Goal: Task Accomplishment & Management: Use online tool/utility

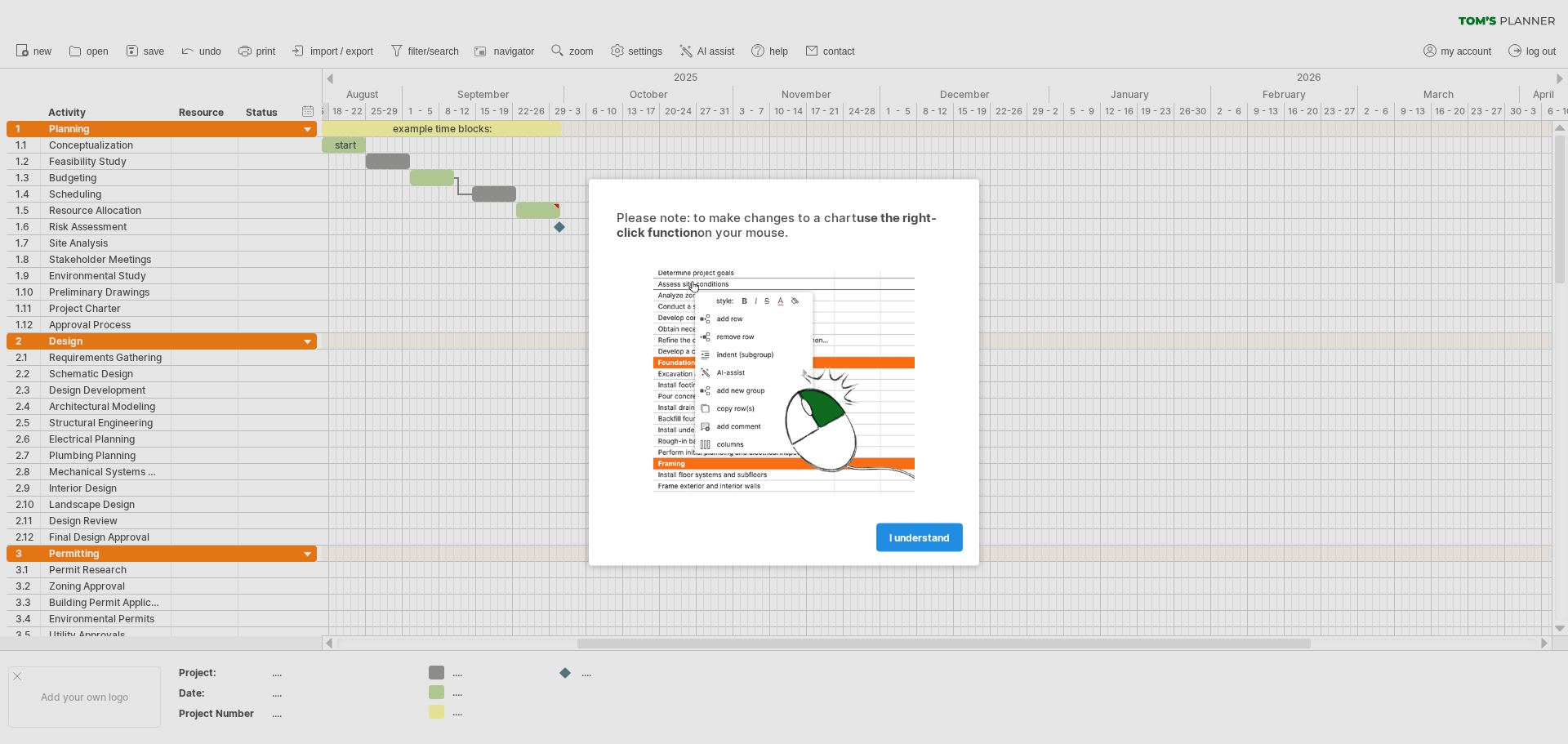
click at [908, 530] on link "I understand" at bounding box center [918, 537] width 86 height 29
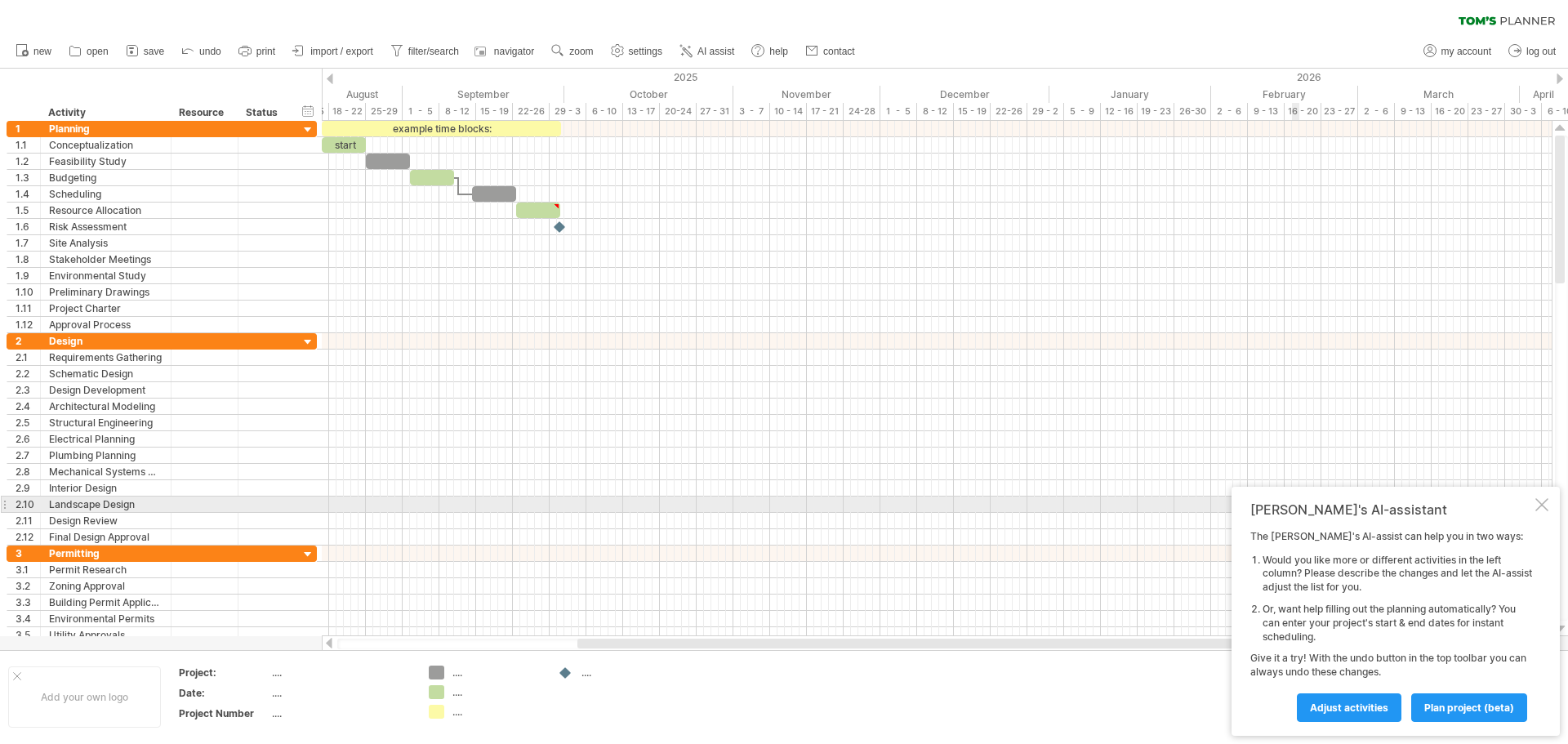
click at [1545, 503] on div at bounding box center [1541, 504] width 13 height 13
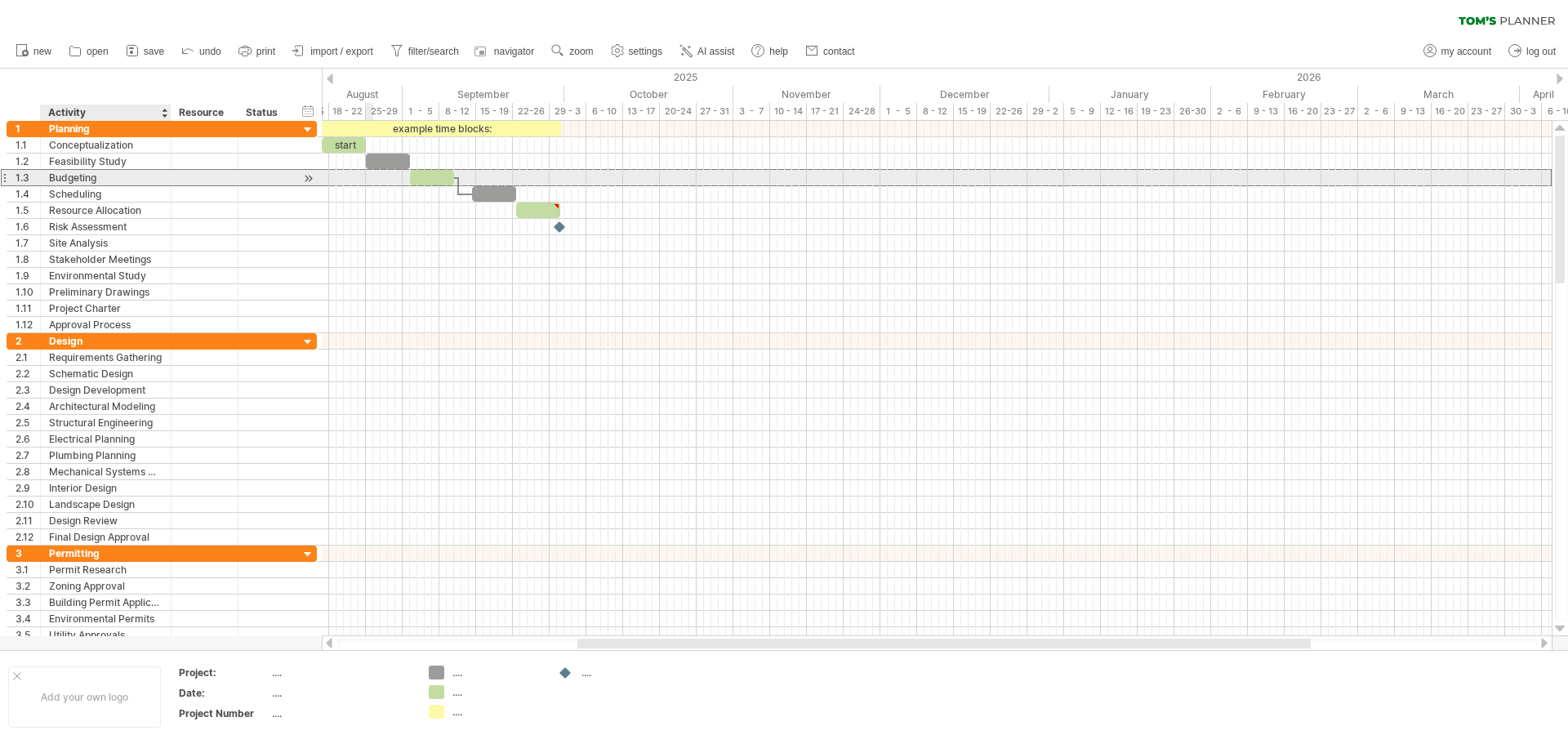
click at [90, 178] on div "Budgeting" at bounding box center [105, 178] width 113 height 16
drag, startPoint x: 454, startPoint y: 175, endPoint x: 509, endPoint y: 173, distance: 55.0
click at [509, 173] on span at bounding box center [509, 178] width 7 height 16
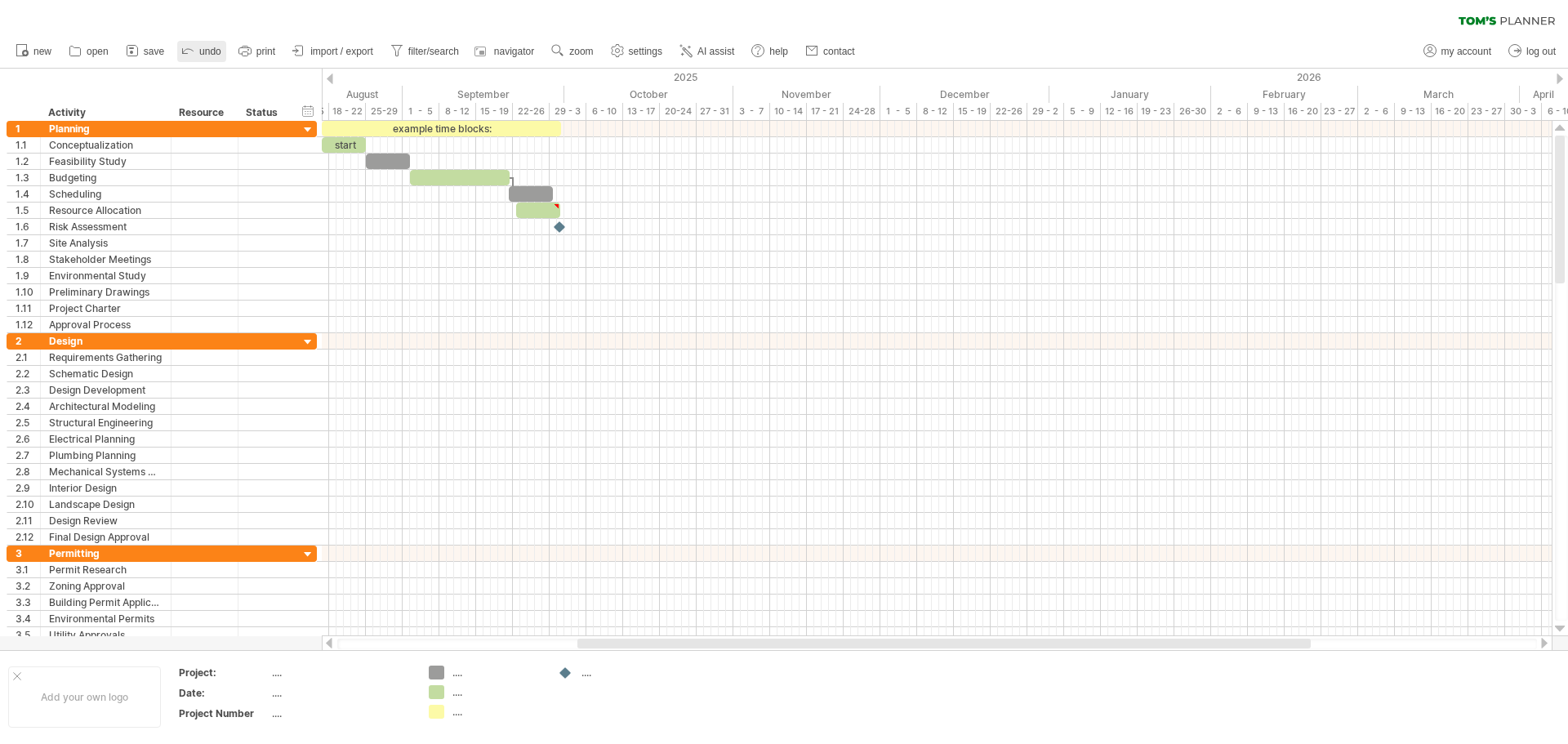
click at [201, 48] on span "undo" at bounding box center [210, 52] width 22 height 12
click at [150, 49] on span "save" at bounding box center [154, 52] width 21 height 12
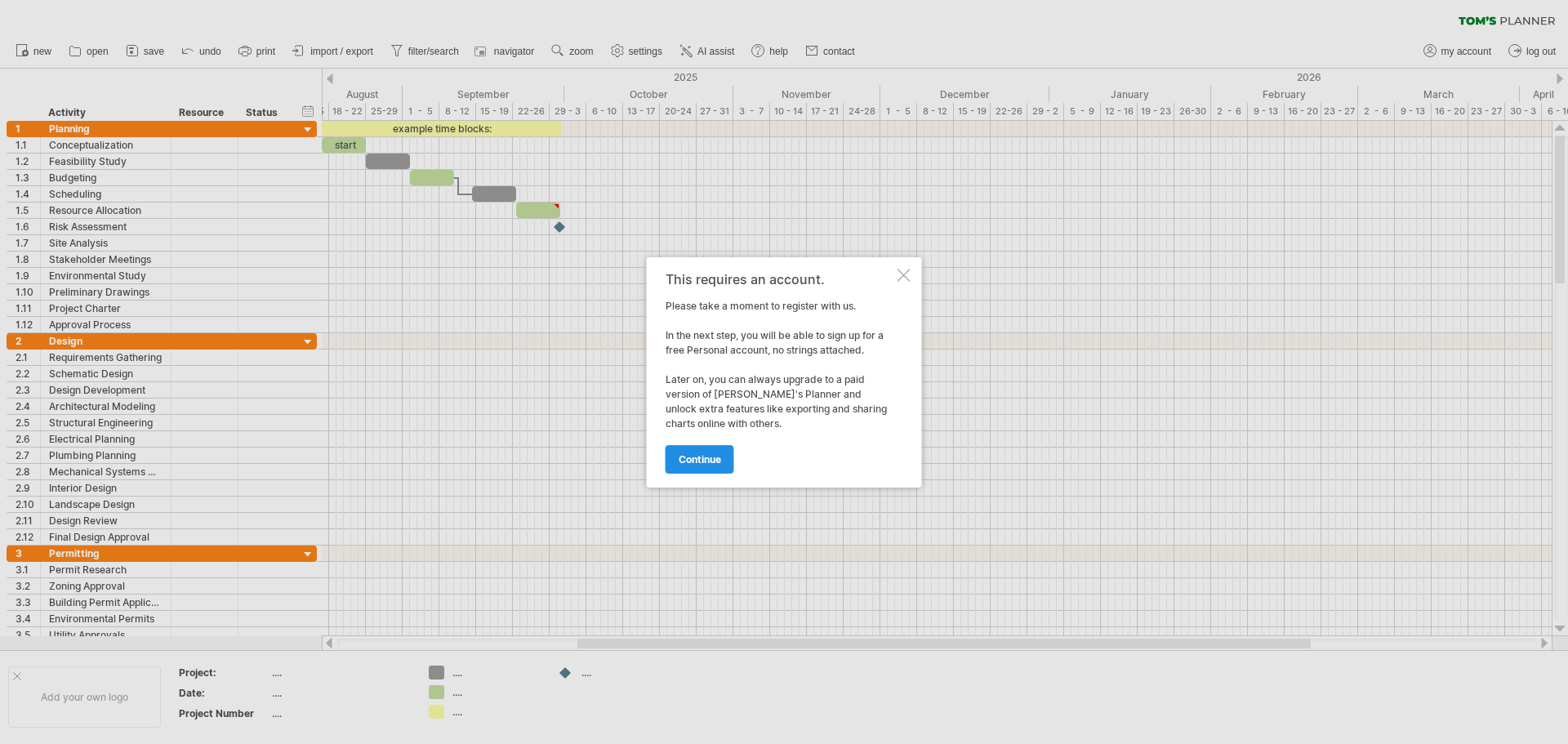
click at [695, 459] on span "continue" at bounding box center [699, 459] width 43 height 12
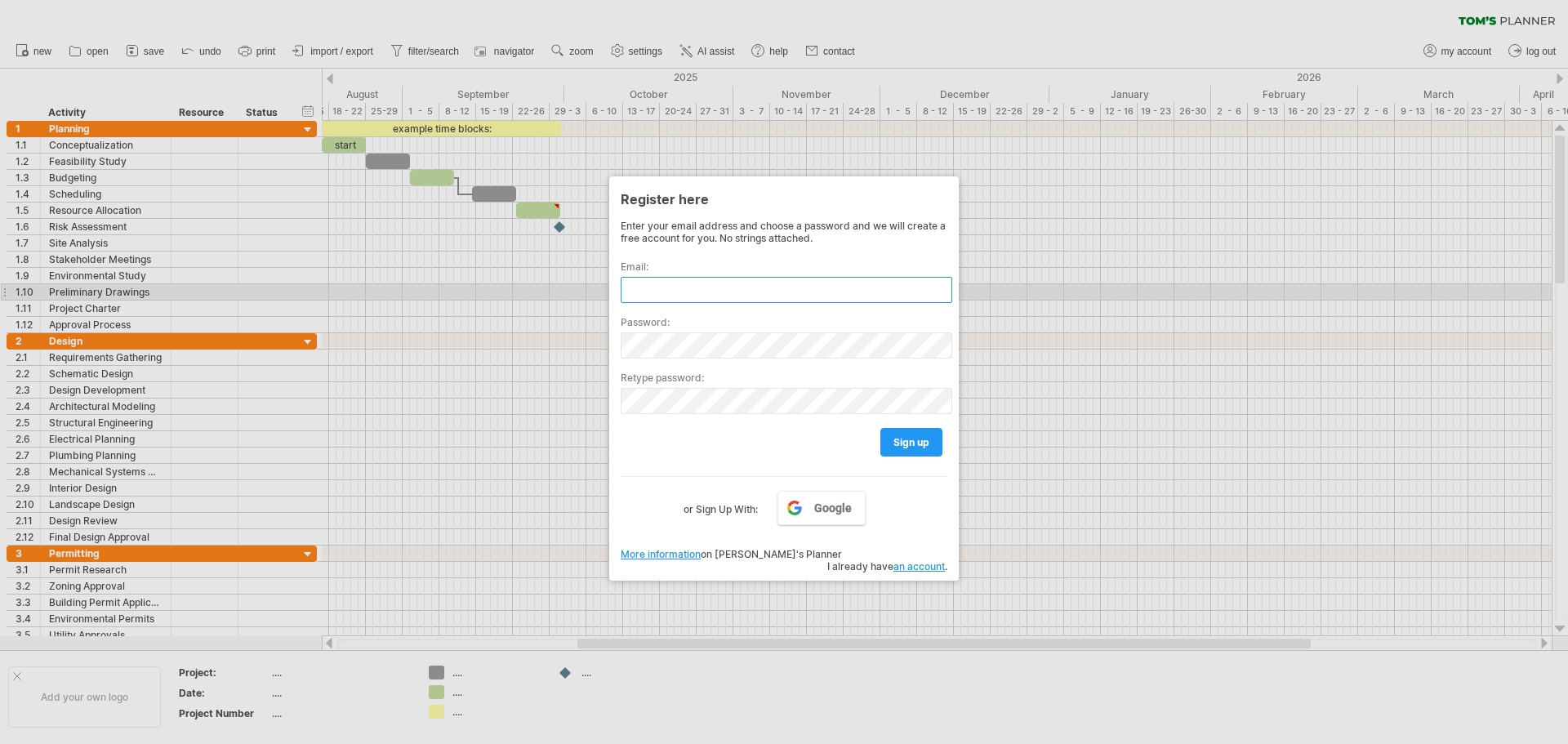
click at [685, 287] on input "text" at bounding box center [786, 290] width 331 height 26
click at [150, 49] on div at bounding box center [784, 372] width 1568 height 744
click at [746, 278] on input "text" at bounding box center [786, 290] width 331 height 26
click at [796, 702] on div at bounding box center [784, 372] width 1568 height 744
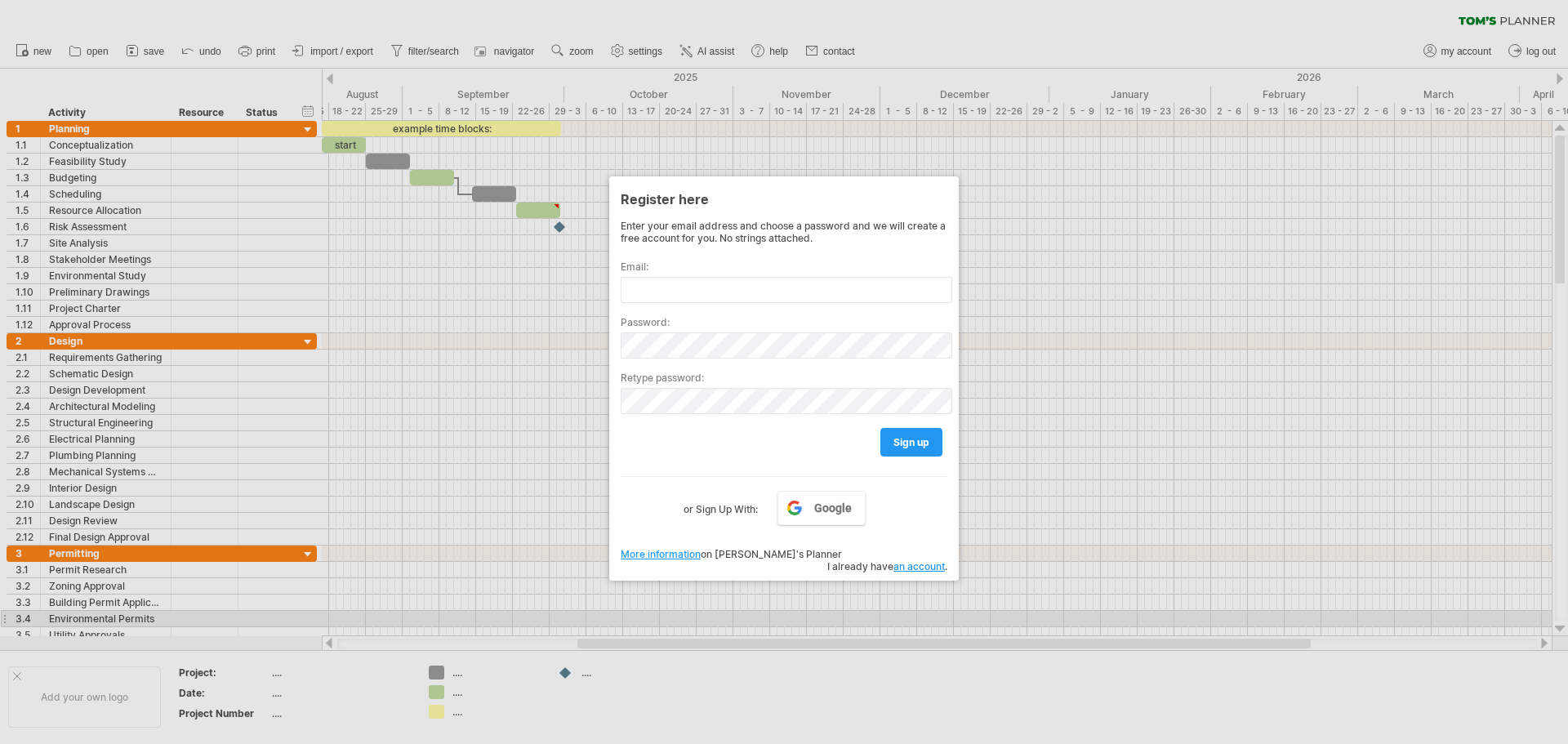
drag, startPoint x: 1180, startPoint y: 641, endPoint x: 1369, endPoint y: 612, distance: 191.2
click at [1369, 612] on div at bounding box center [784, 372] width 1568 height 744
drag, startPoint x: 1271, startPoint y: 643, endPoint x: 1387, endPoint y: 620, distance: 118.3
click at [1387, 620] on div at bounding box center [784, 372] width 1568 height 744
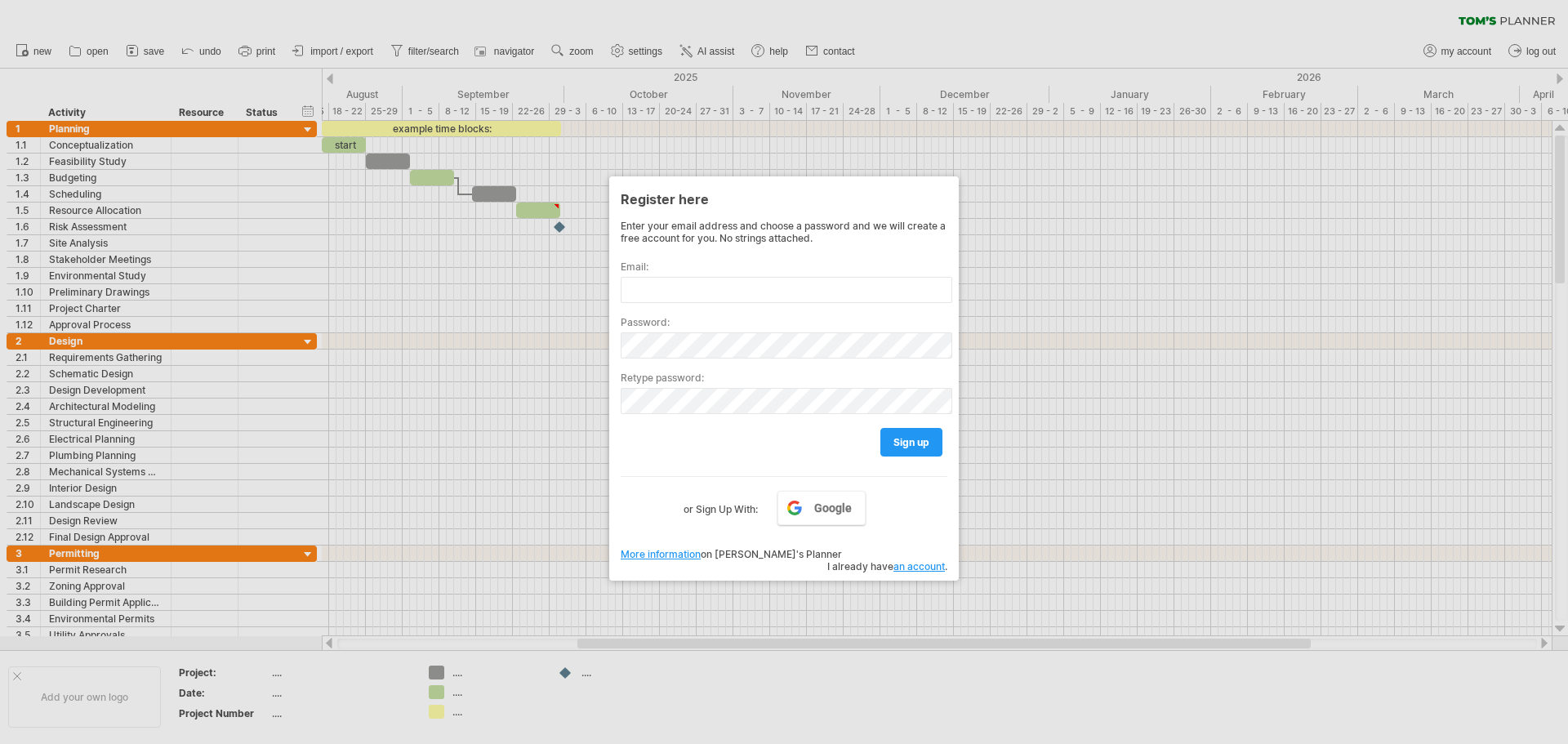
click at [409, 107] on div at bounding box center [784, 372] width 1568 height 744
click at [698, 501] on label "or Sign Up With:" at bounding box center [720, 505] width 74 height 28
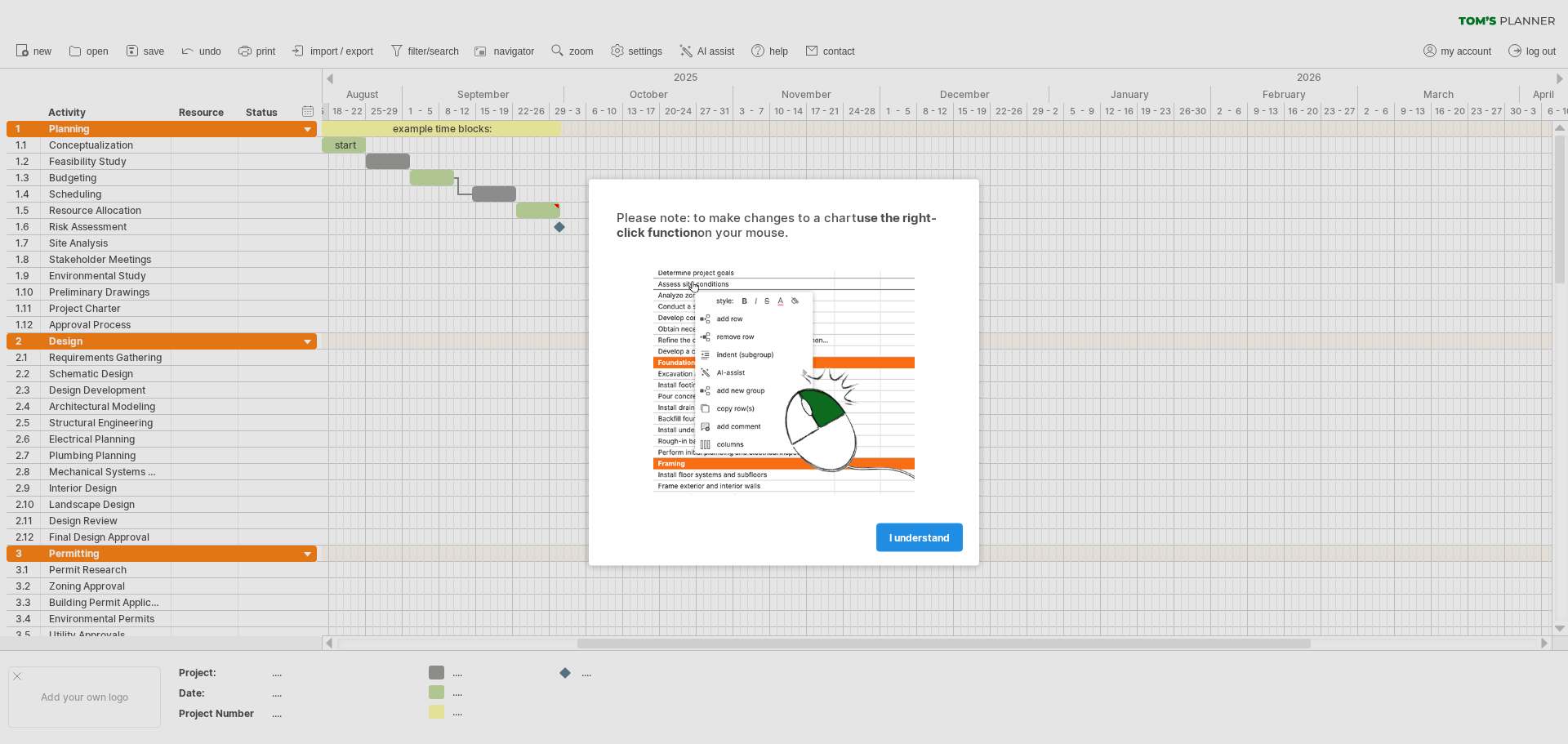
click at [921, 538] on span "I understand" at bounding box center [918, 537] width 60 height 12
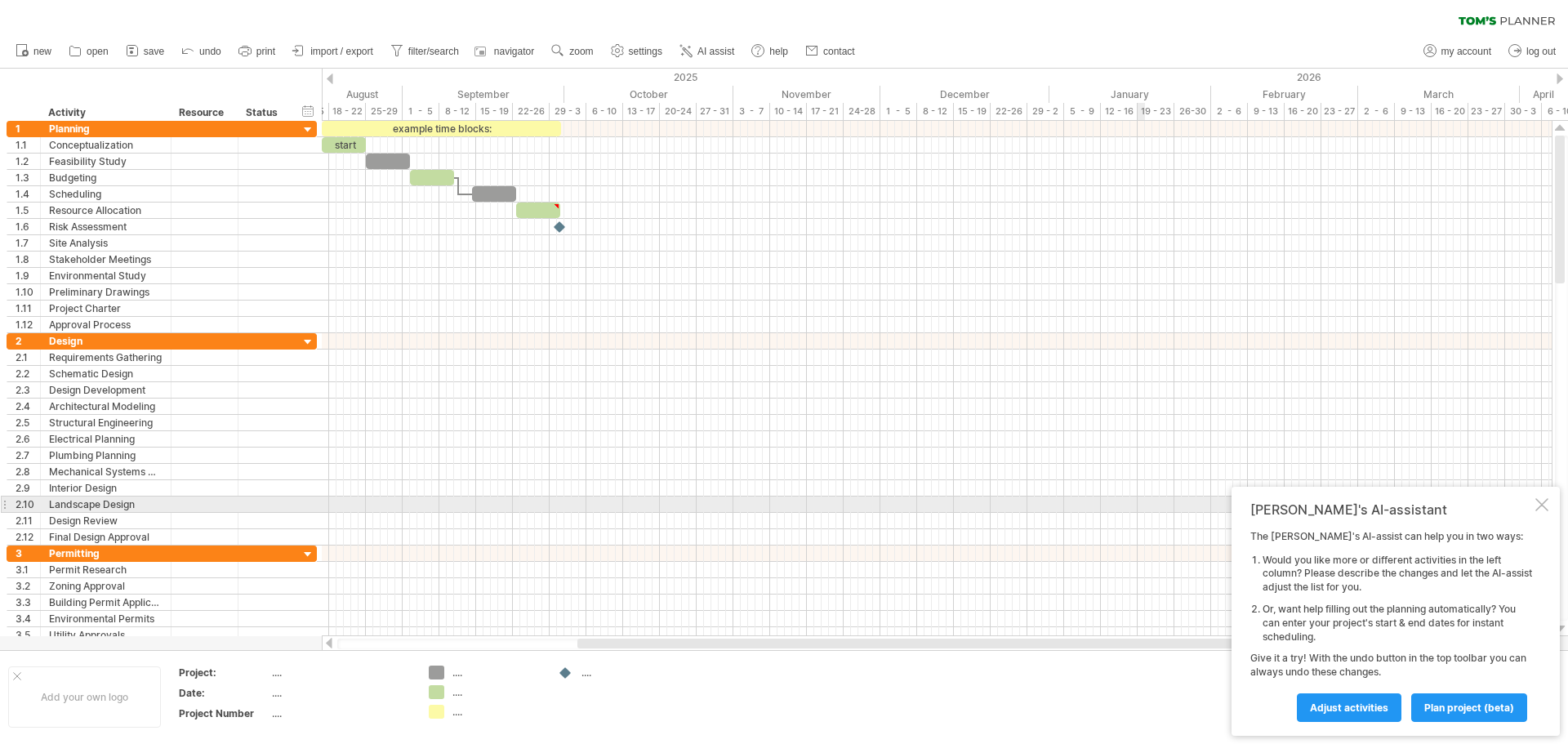
click at [1541, 500] on div at bounding box center [1541, 504] width 13 height 13
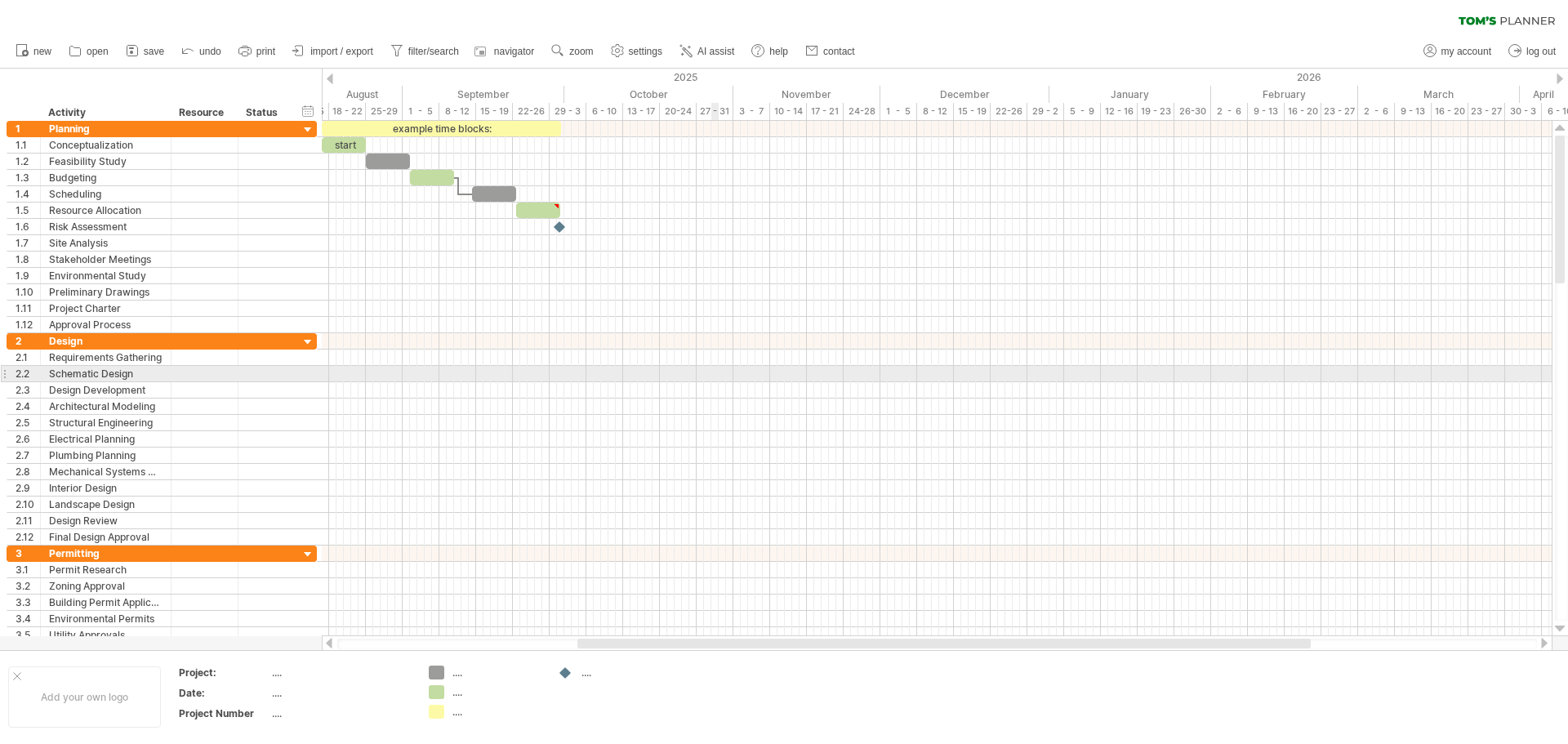
drag, startPoint x: 27, startPoint y: 108, endPoint x: 737, endPoint y: 397, distance: 766.6
click at [737, 397] on div "Trying to reach [DOMAIN_NAME] Connected again... 0% clear filter new 1" at bounding box center [784, 372] width 1568 height 744
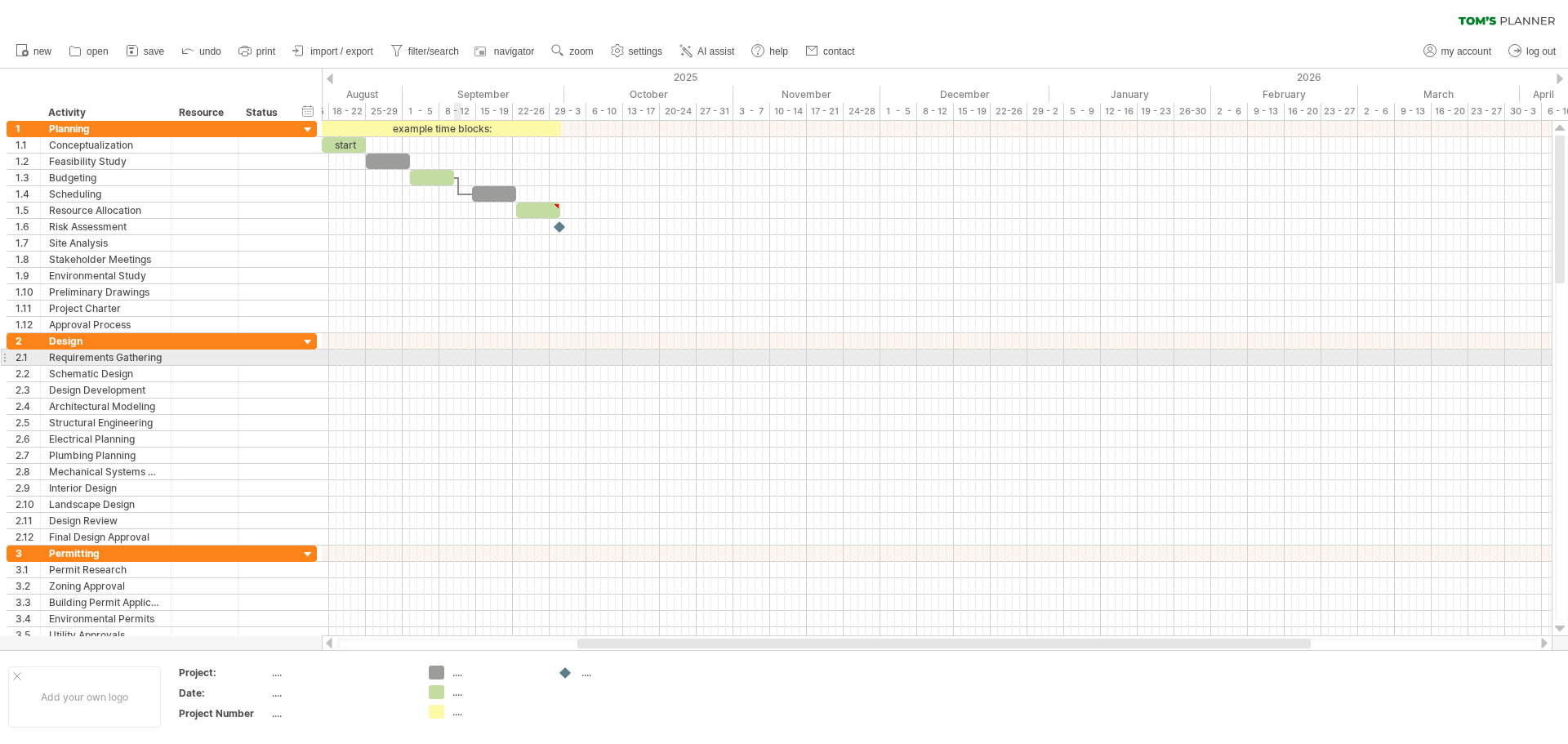
drag, startPoint x: 54, startPoint y: 112, endPoint x: 455, endPoint y: 358, distance: 470.4
click at [455, 358] on div "Trying to reach [DOMAIN_NAME] Connected again... 0% clear filter new 1" at bounding box center [784, 372] width 1568 height 744
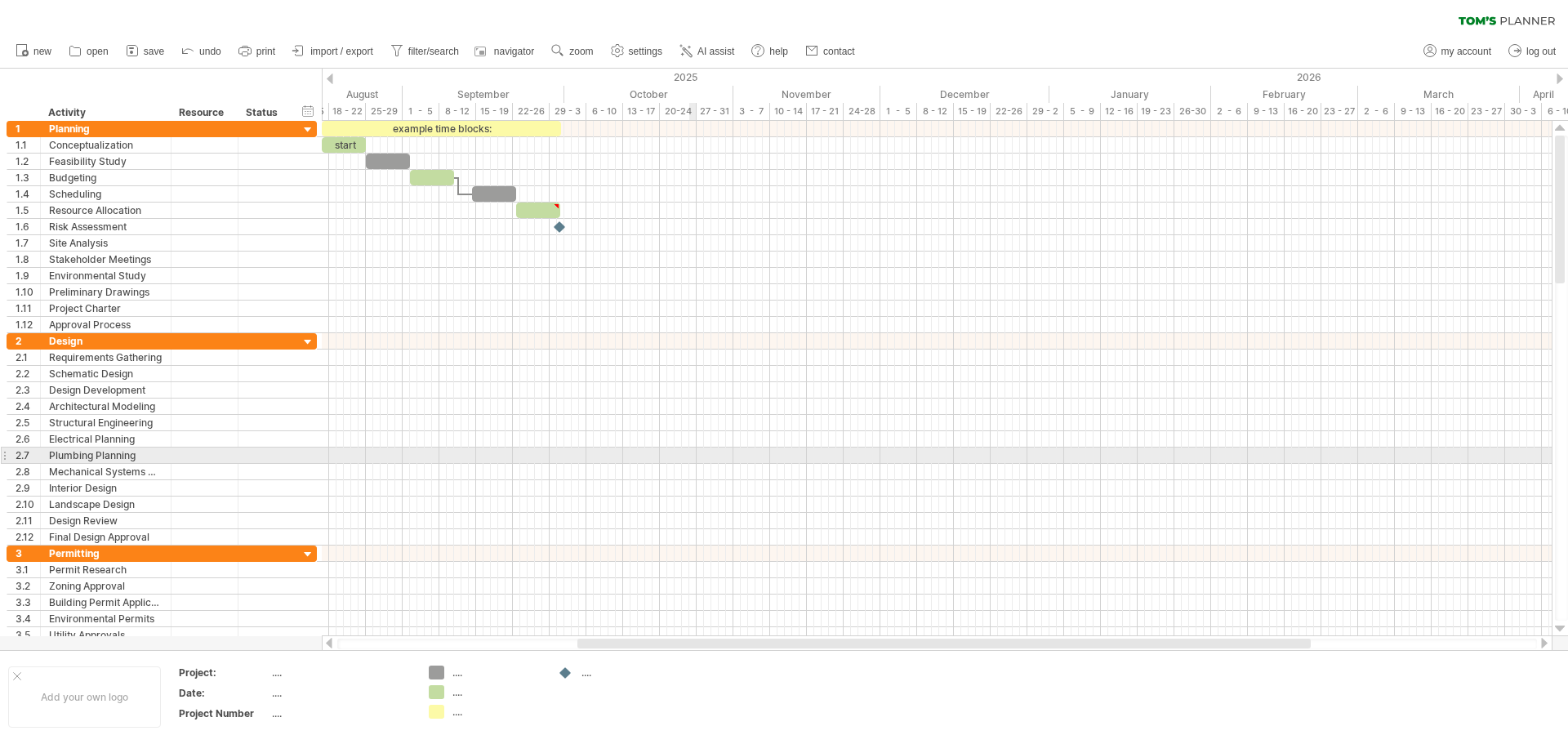
drag, startPoint x: 5, startPoint y: 70, endPoint x: 672, endPoint y: 448, distance: 766.7
click at [695, 462] on div "Trying to reach [DOMAIN_NAME] Connected again... 0% clear filter new 1" at bounding box center [784, 372] width 1568 height 744
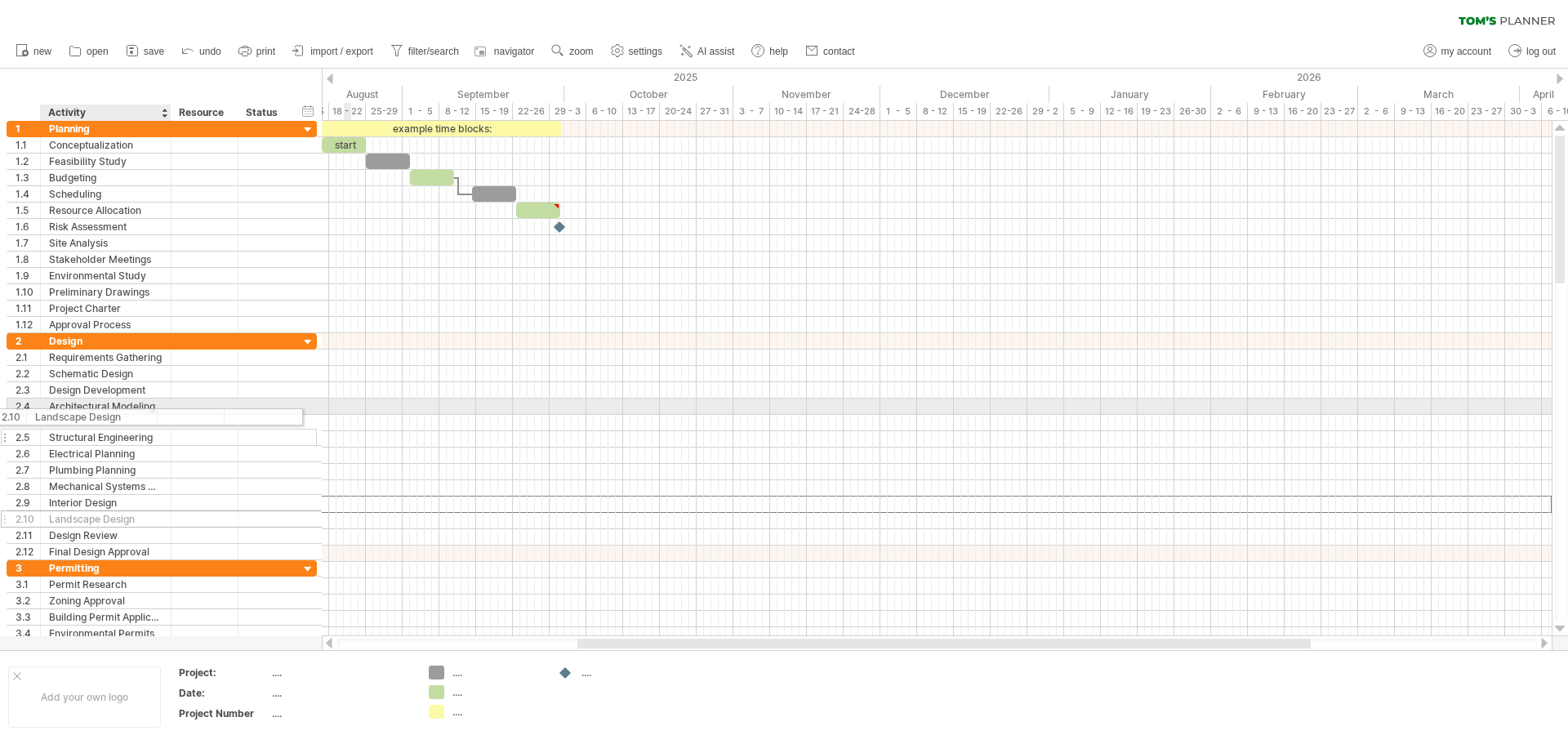
drag, startPoint x: 174, startPoint y: 499, endPoint x: 159, endPoint y: 434, distance: 66.7
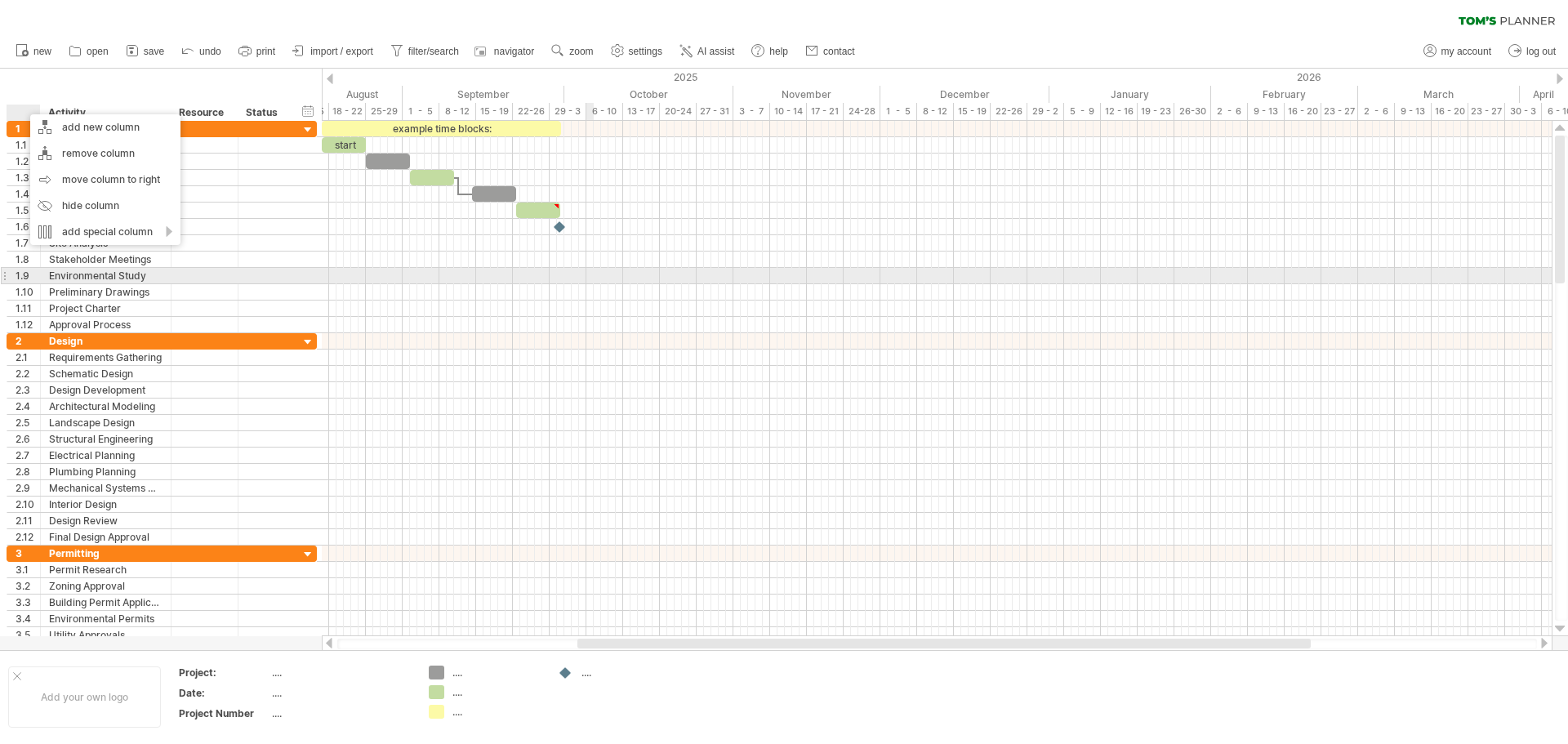
click at [589, 270] on div at bounding box center [936, 276] width 1230 height 16
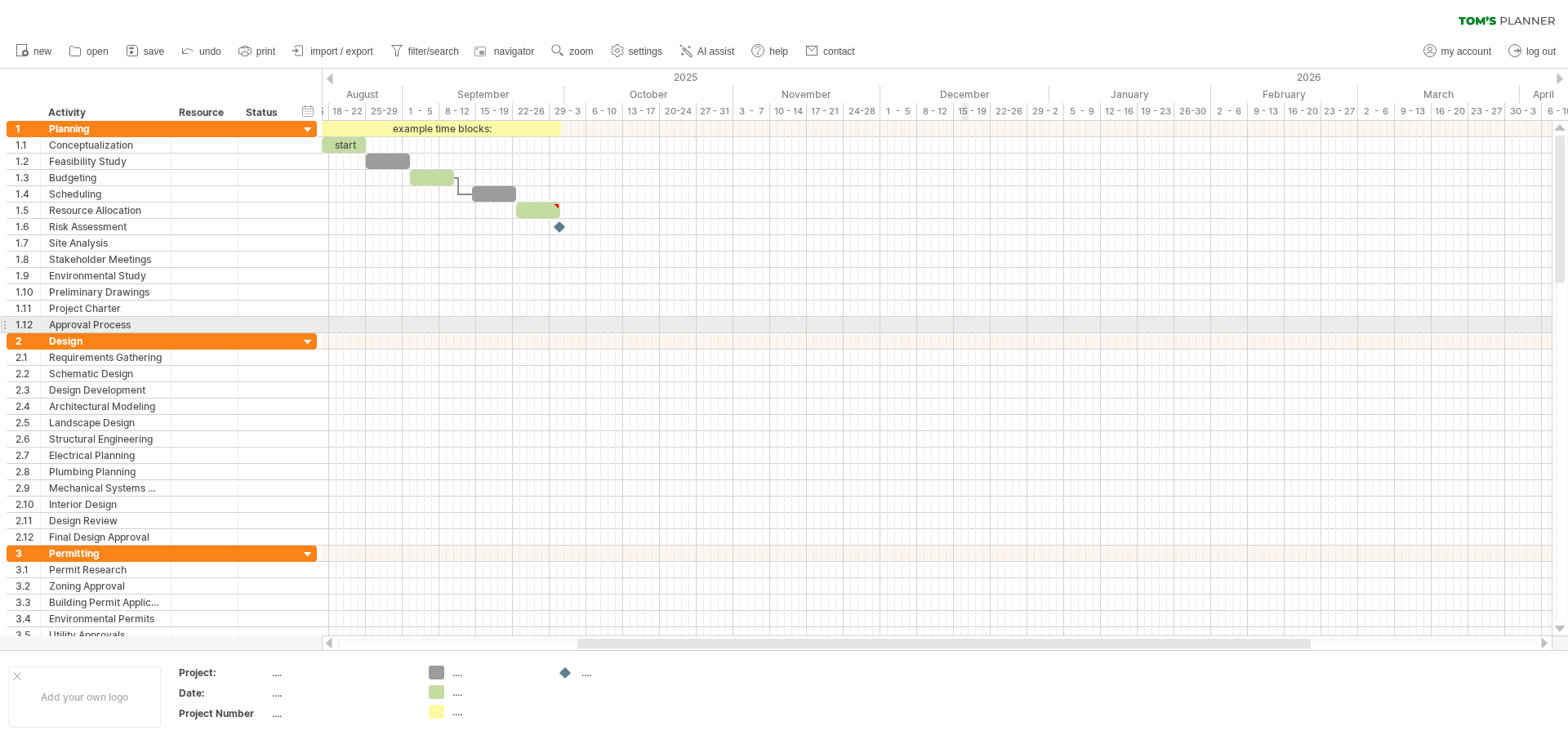
drag, startPoint x: 38, startPoint y: 83, endPoint x: 956, endPoint y: 332, distance: 951.2
click at [965, 336] on div "Trying to reach [DOMAIN_NAME] Connected again... 0% clear filter new 1" at bounding box center [784, 372] width 1568 height 744
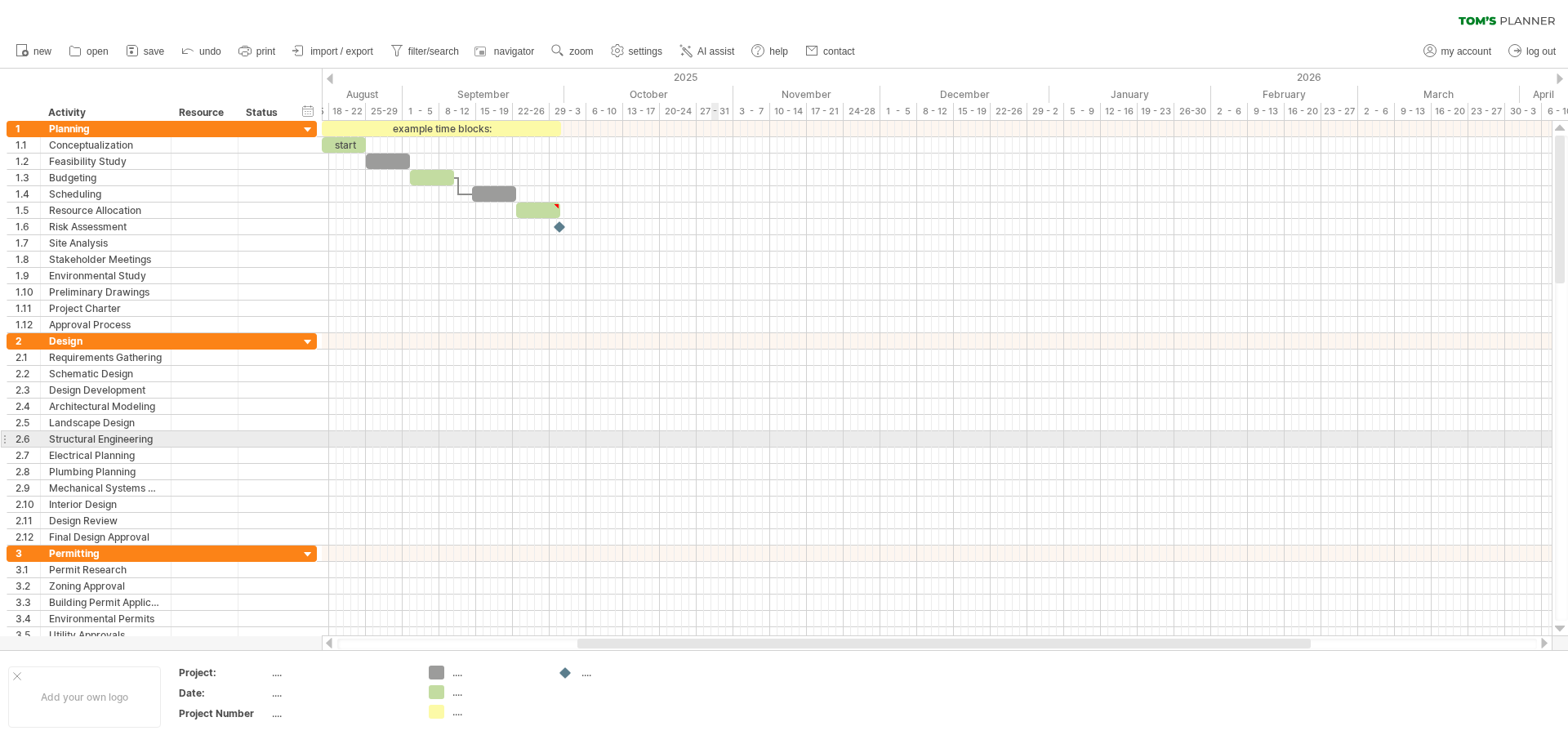
drag, startPoint x: 35, startPoint y: 101, endPoint x: 722, endPoint y: 437, distance: 764.8
click at [722, 437] on div "Trying to reach [DOMAIN_NAME] Connected again... 0% clear filter new 1" at bounding box center [784, 372] width 1568 height 744
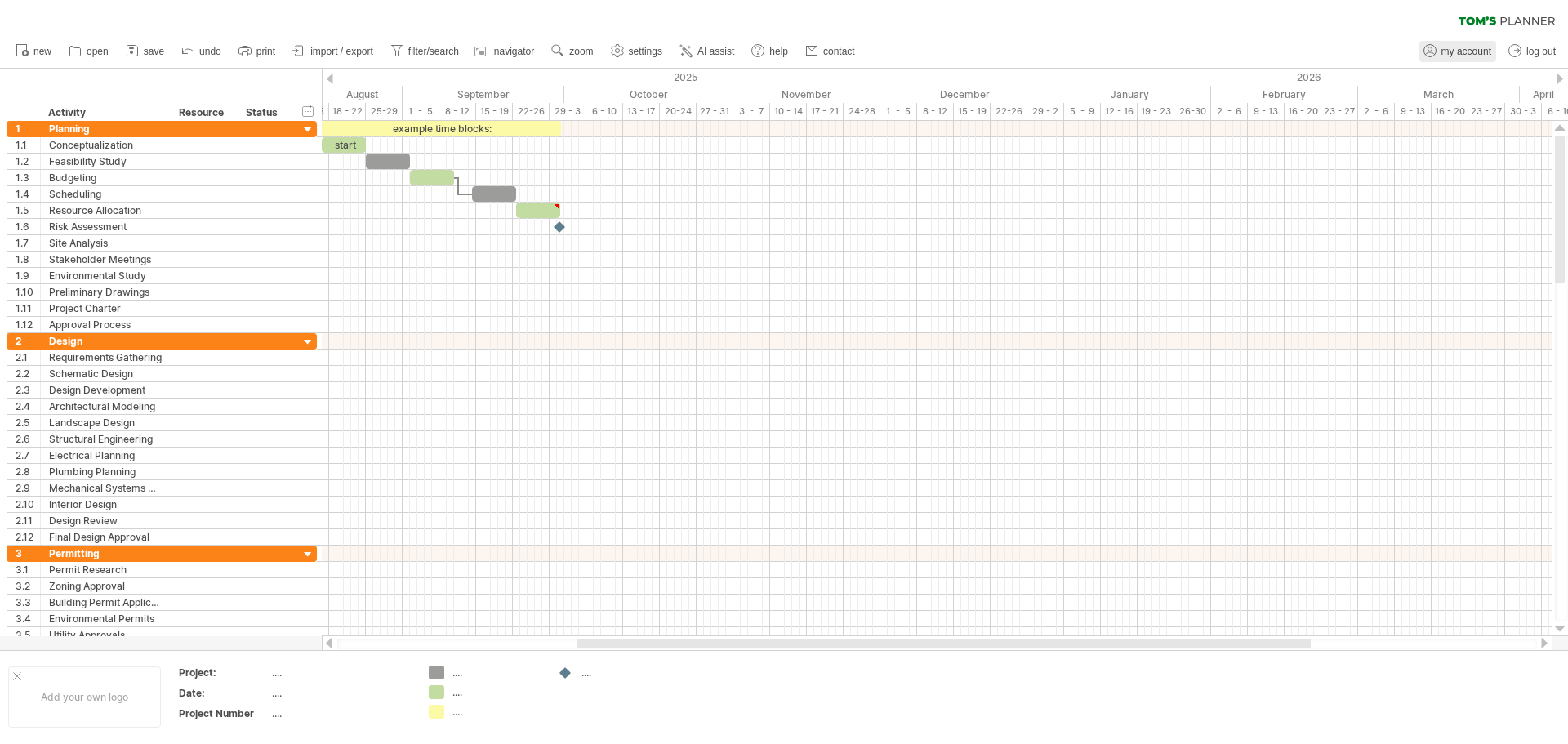
click at [1457, 54] on span "my account" at bounding box center [1466, 52] width 50 height 12
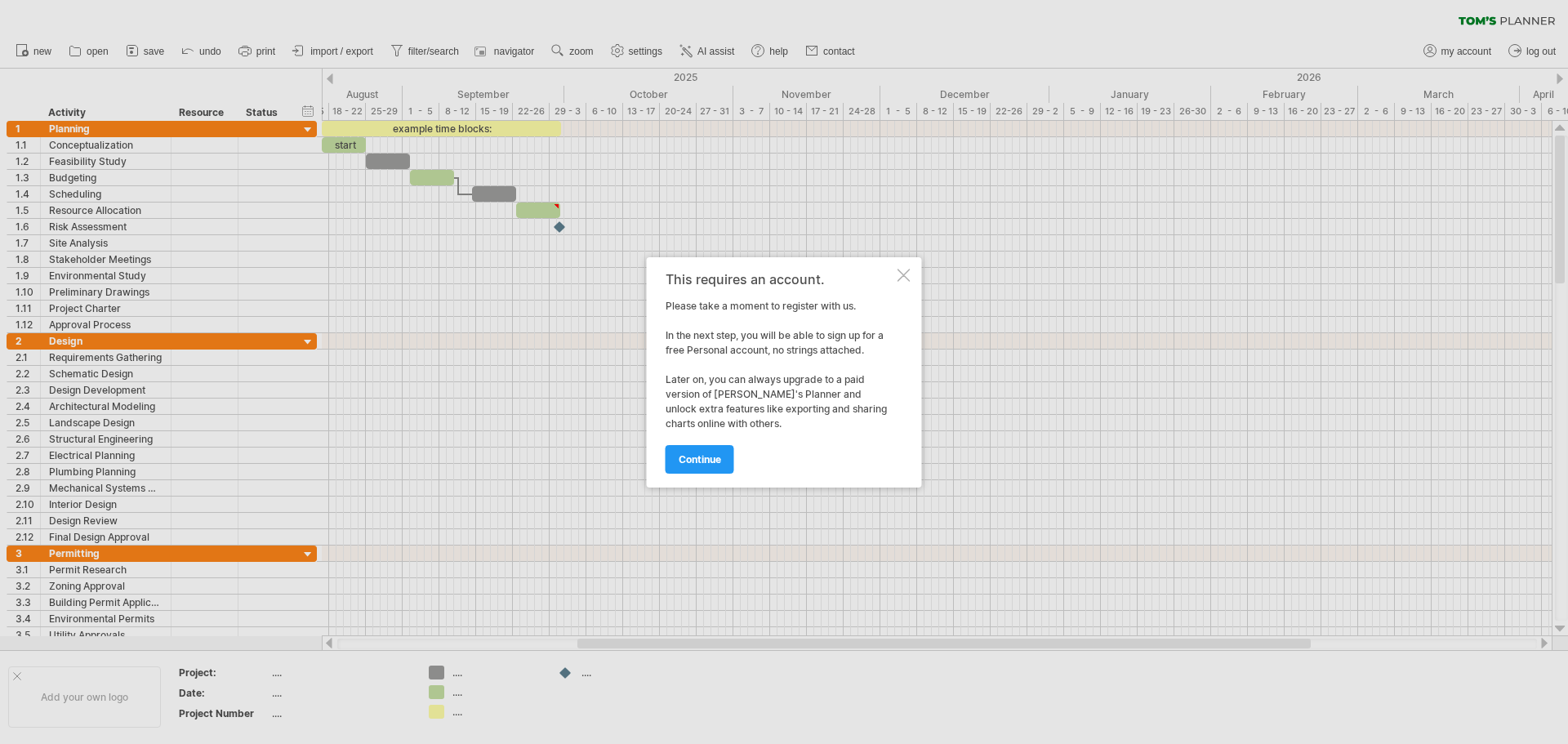
click at [905, 277] on div at bounding box center [904, 275] width 13 height 13
